Goal: Check status: Check status

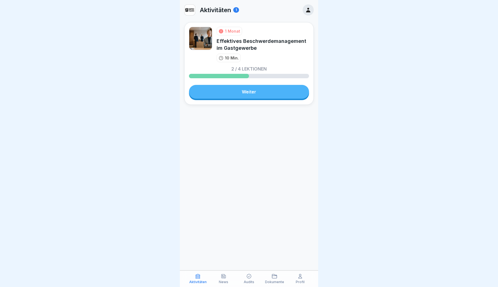
click at [248, 277] on icon at bounding box center [249, 276] width 6 height 6
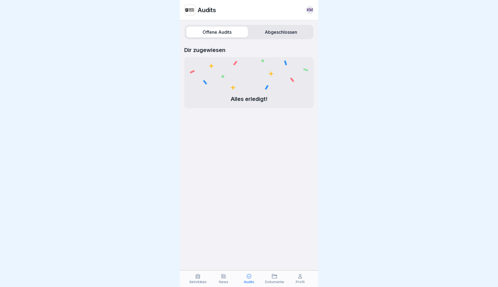
click at [273, 33] on label "Abgeschlossen" at bounding box center [281, 32] width 62 height 11
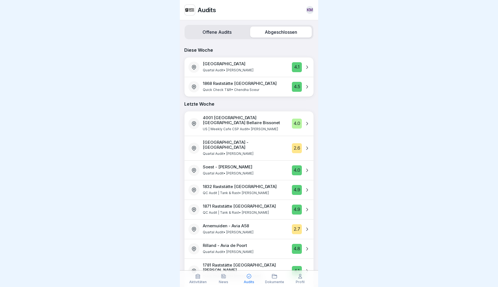
click at [193, 11] on img at bounding box center [189, 10] width 11 height 11
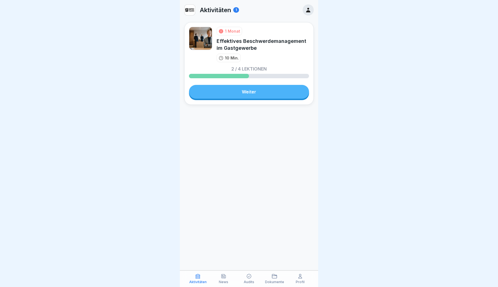
click at [247, 274] on icon at bounding box center [249, 276] width 6 height 6
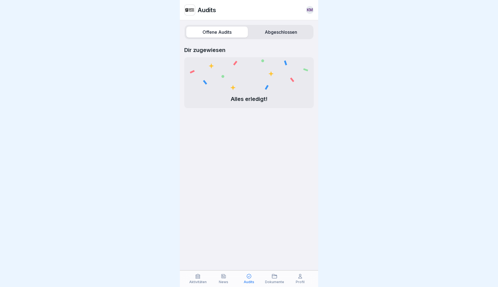
click at [286, 35] on label "Abgeschlossen" at bounding box center [281, 32] width 62 height 11
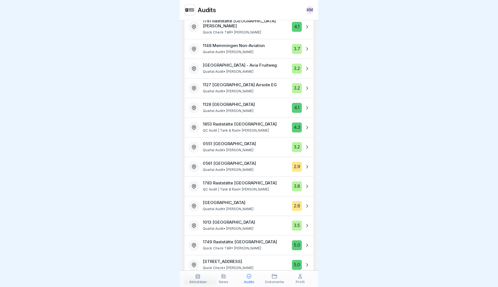
scroll to position [247, 0]
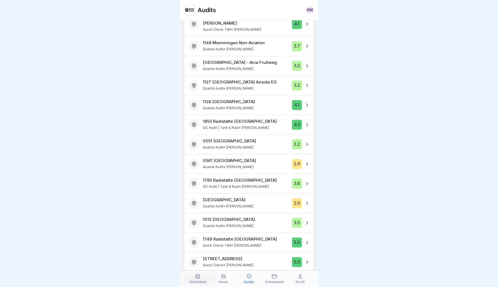
click at [268, 197] on div at bounding box center [273, 203] width 32 height 12
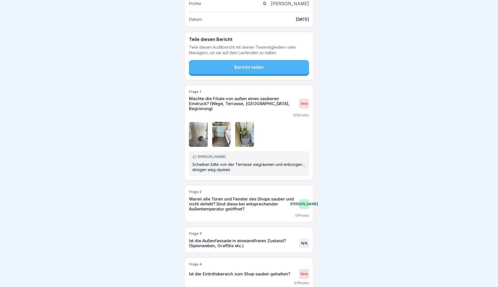
scroll to position [104, 0]
click at [201, 133] on img at bounding box center [198, 134] width 19 height 25
click at [199, 129] on img at bounding box center [198, 134] width 19 height 25
click at [245, 142] on img at bounding box center [244, 134] width 19 height 25
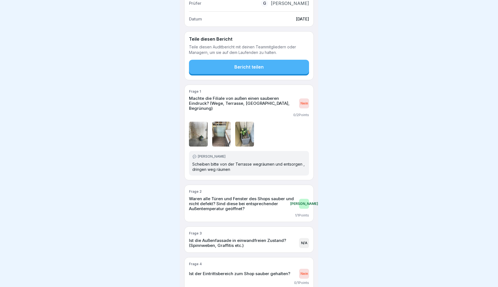
click at [229, 137] on img at bounding box center [221, 134] width 19 height 25
click at [197, 134] on img at bounding box center [198, 134] width 19 height 25
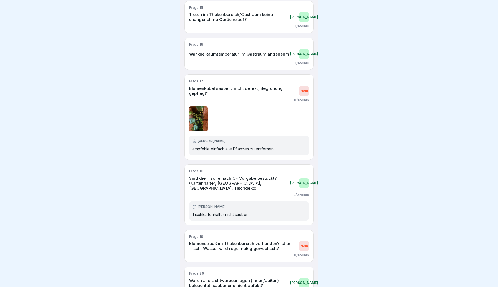
scroll to position [927, 0]
